Goal: Navigation & Orientation: Find specific page/section

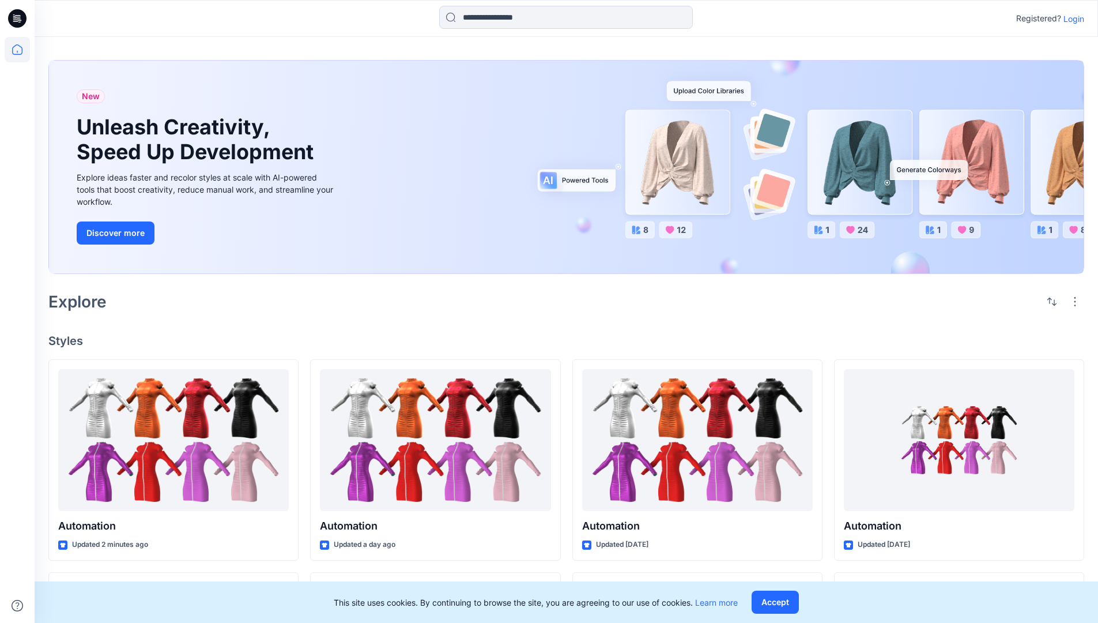
click at [1071, 18] on p "Login" at bounding box center [1074, 19] width 21 height 12
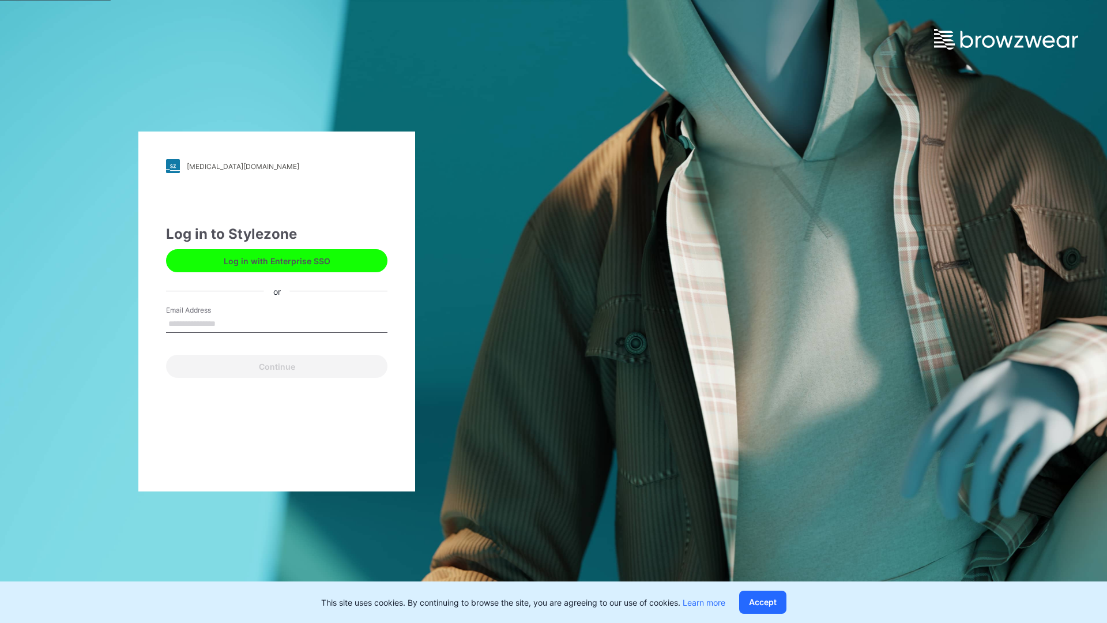
click at [228, 323] on input "Email Address" at bounding box center [276, 323] width 221 height 17
type input "**********"
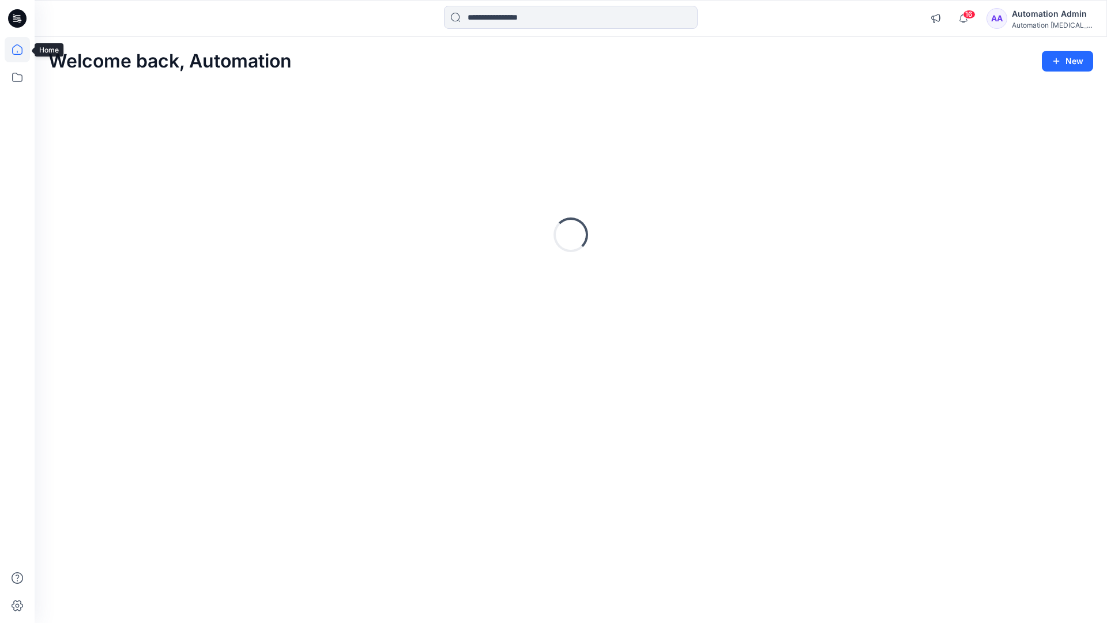
click at [22, 50] on icon at bounding box center [17, 49] width 10 height 10
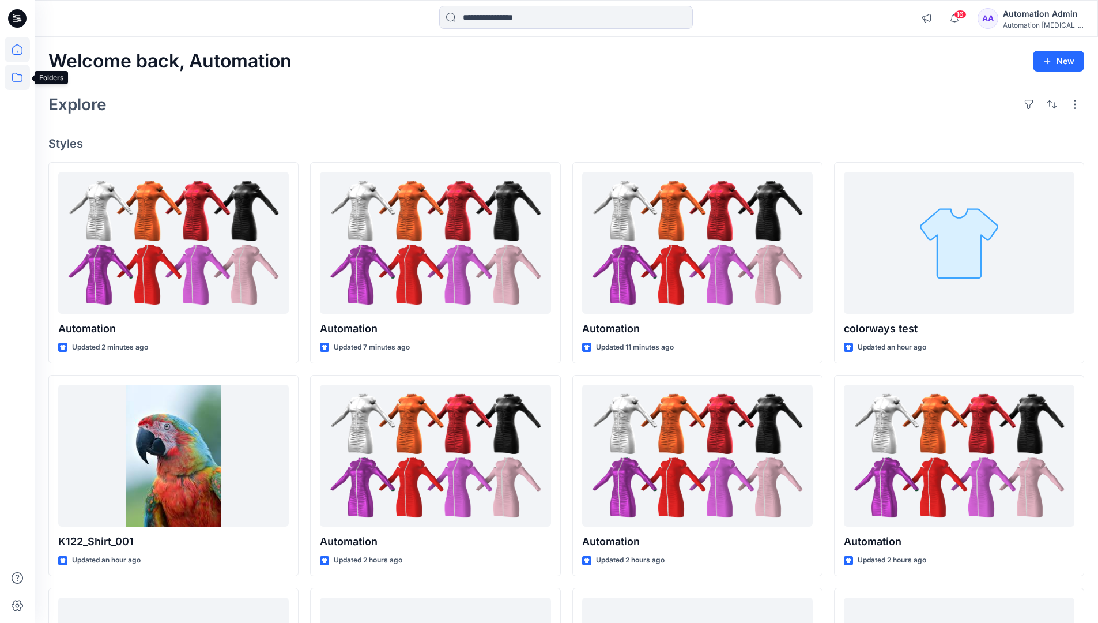
click at [15, 78] on icon at bounding box center [17, 77] width 25 height 25
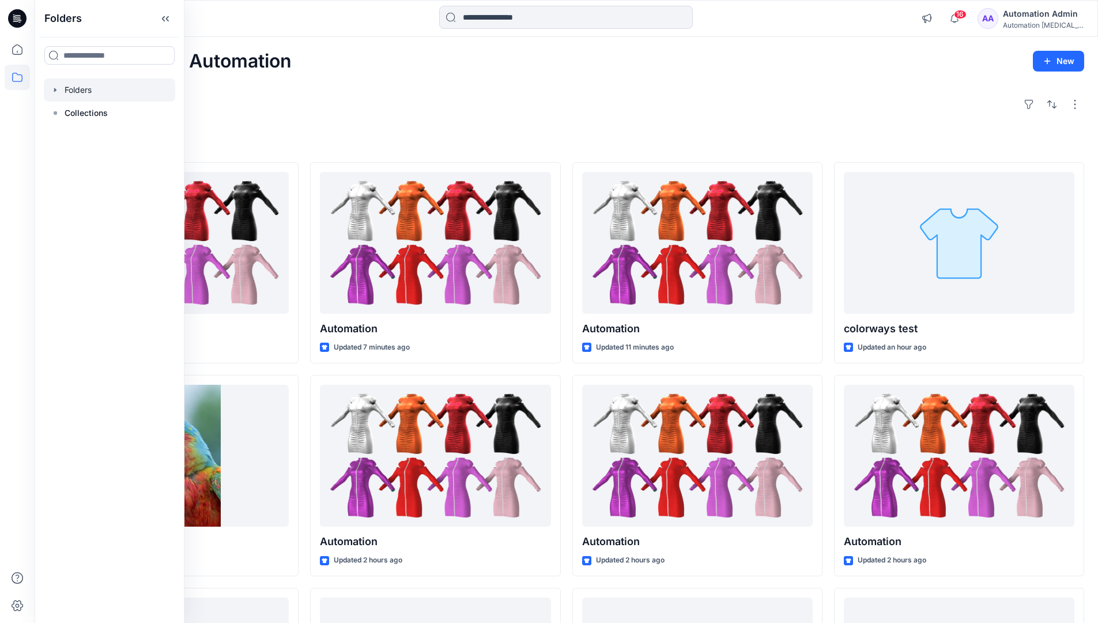
click at [76, 91] on div at bounding box center [109, 89] width 131 height 23
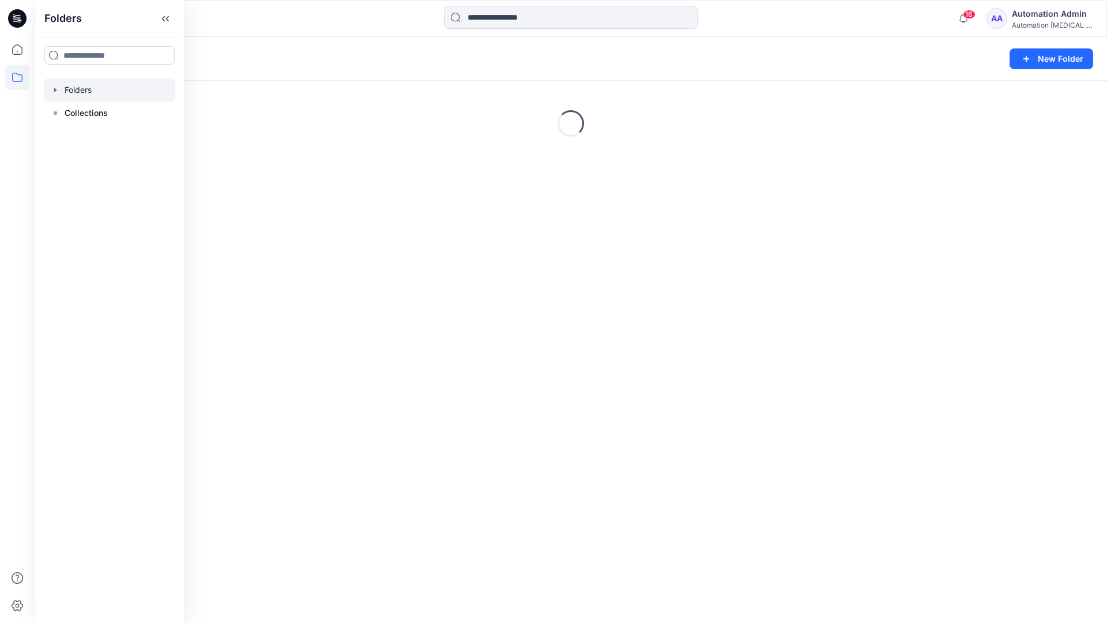
click at [487, 388] on div "Folders New Folder Loading..." at bounding box center [571, 330] width 1072 height 586
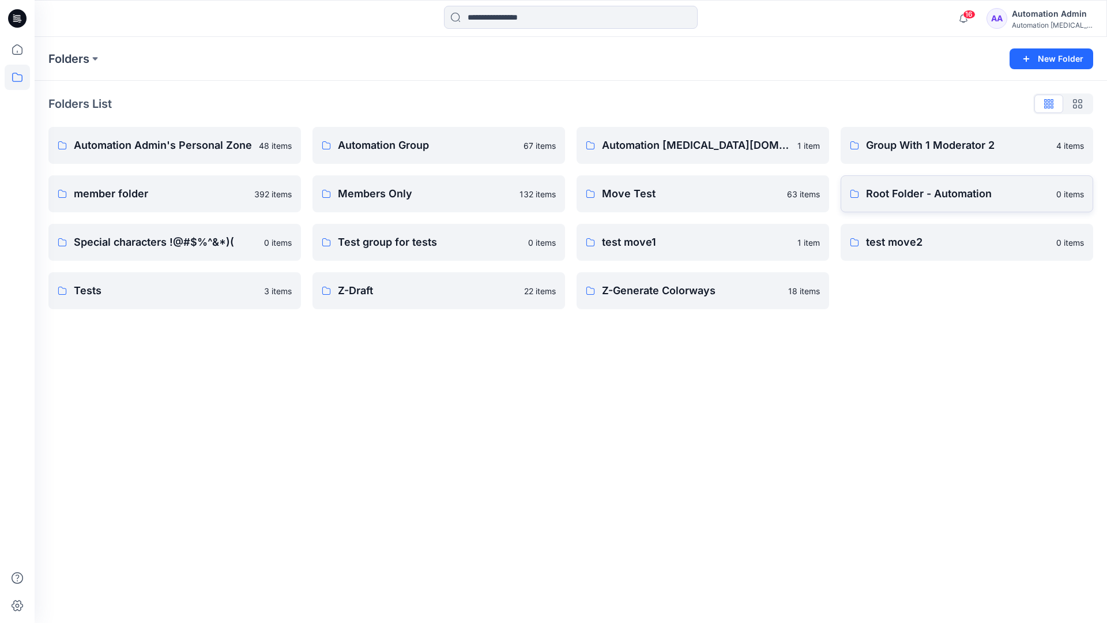
click at [900, 195] on p "Root Folder - Automation" at bounding box center [957, 194] width 183 height 16
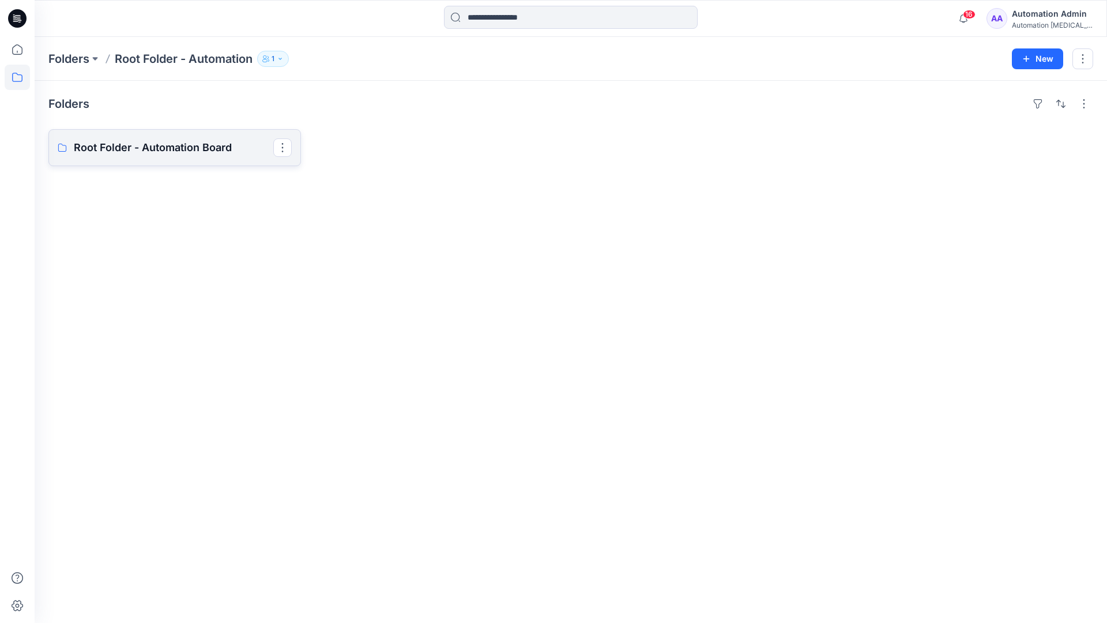
click at [210, 157] on link "Root Folder - Automation Board" at bounding box center [174, 147] width 253 height 37
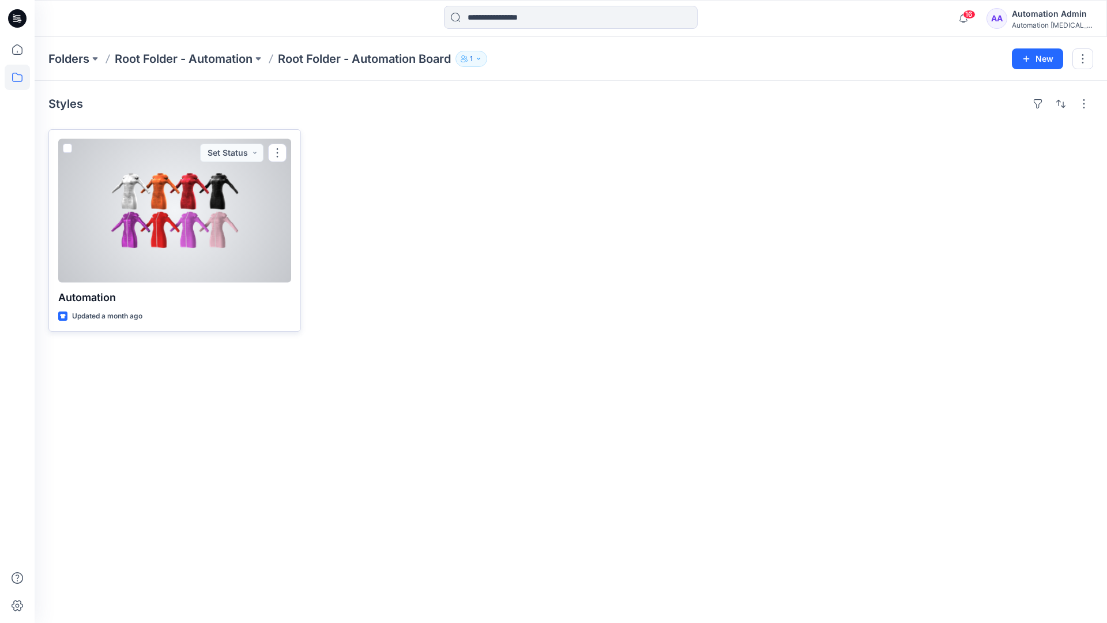
click at [68, 149] on span at bounding box center [67, 148] width 9 height 9
